Goal: Transaction & Acquisition: Book appointment/travel/reservation

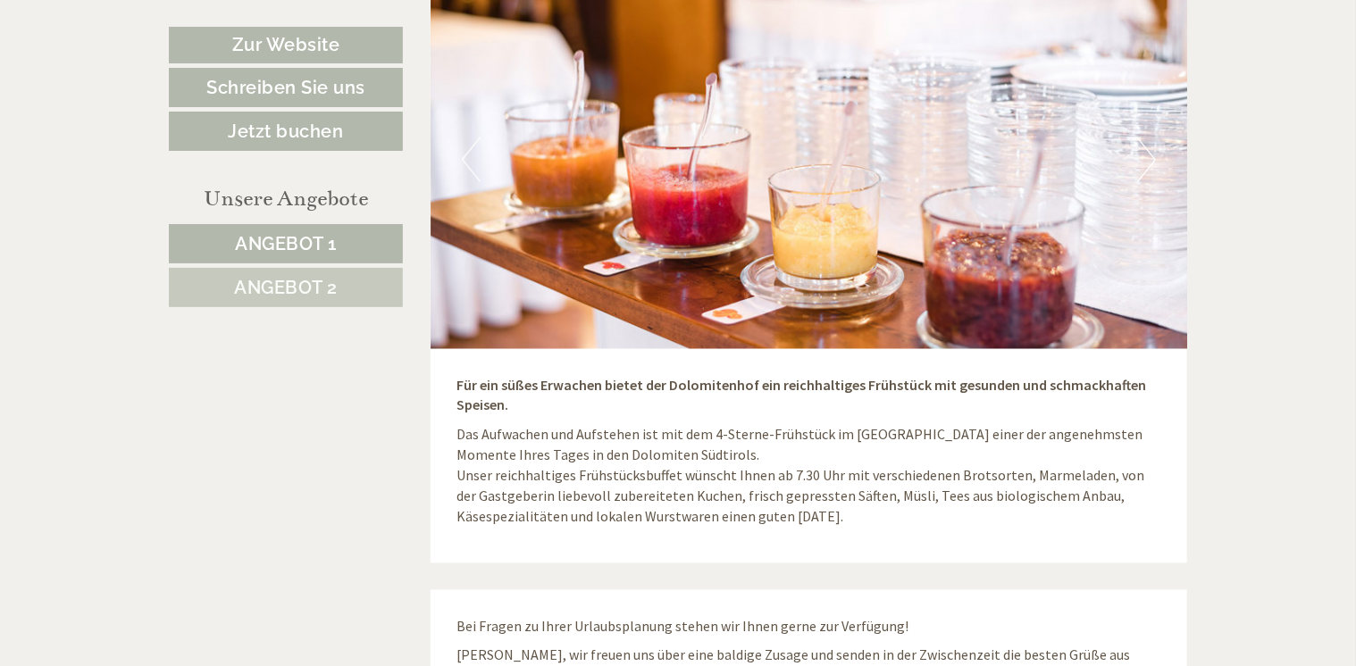
scroll to position [4733, 0]
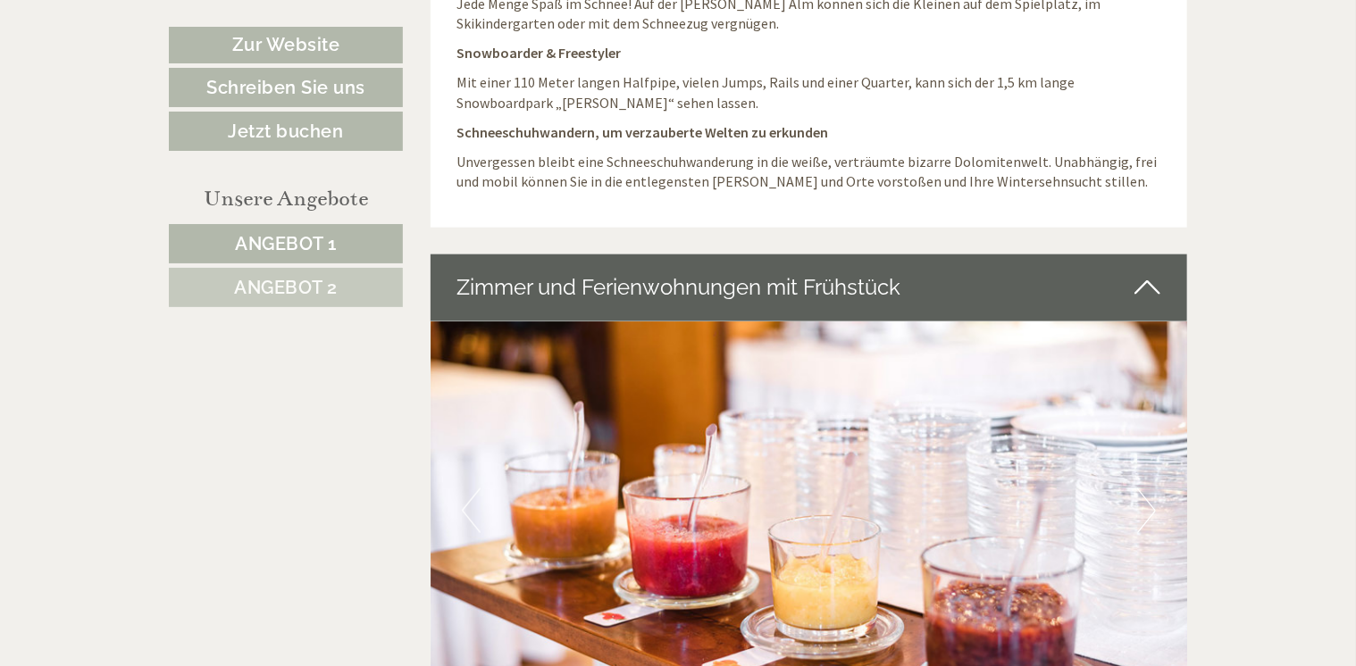
scroll to position [4733, 0]
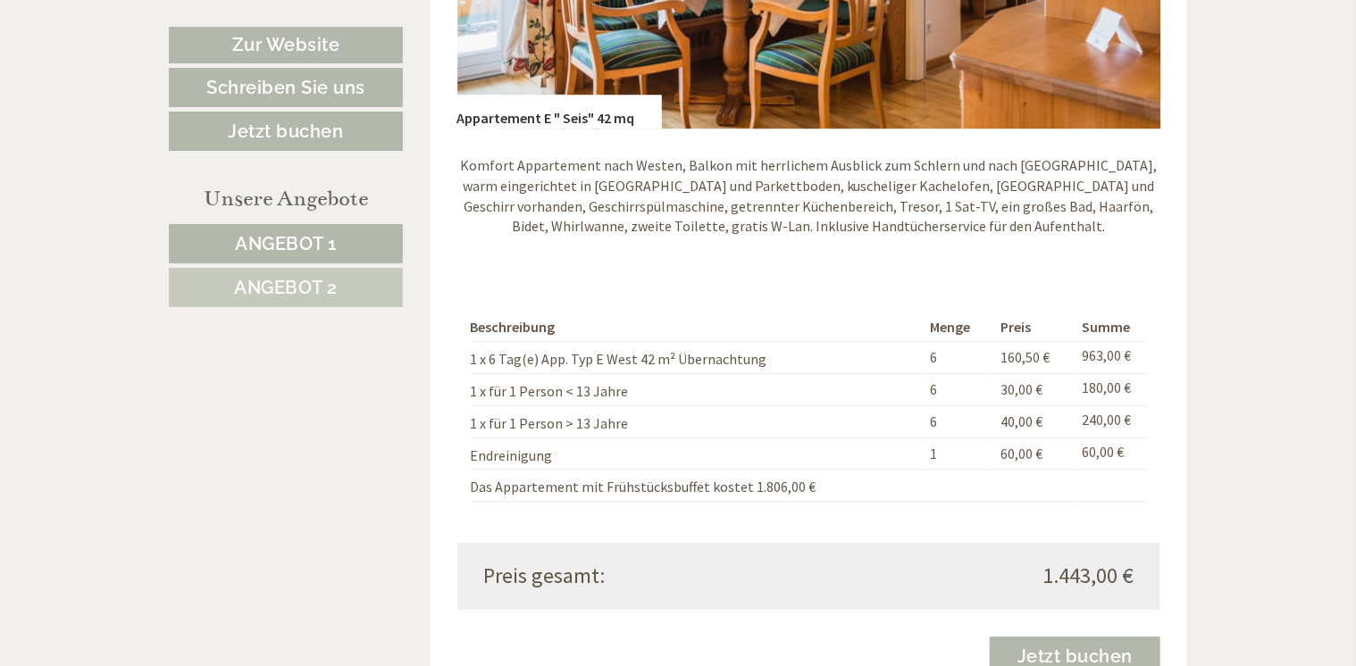
scroll to position [2501, 0]
